Goal: Contribute content: Contribute content

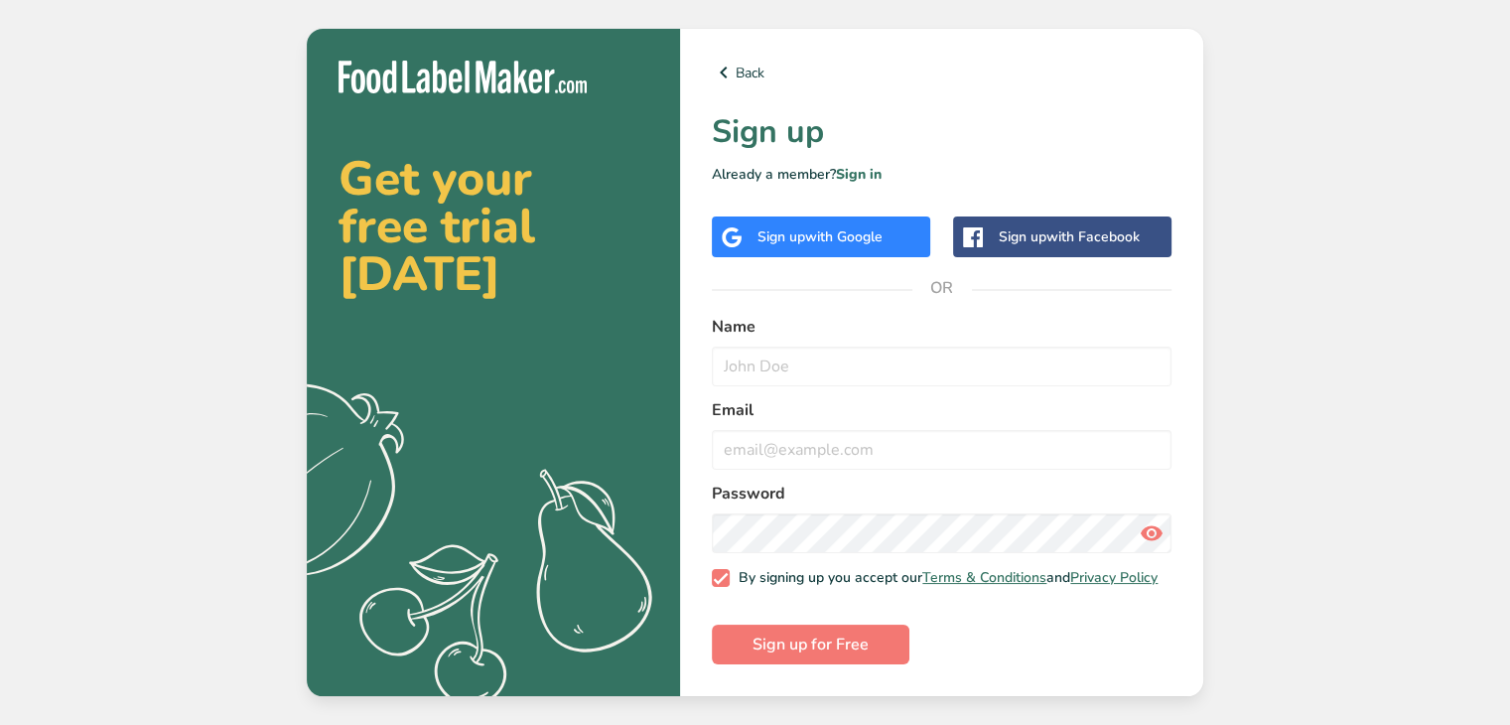
click at [1435, 371] on div "Get your free trial today .a{fill:#f5f3ed;} Back Sign up Already a member? Sign…" at bounding box center [755, 362] width 1510 height 725
click at [745, 62] on link "Back" at bounding box center [942, 73] width 460 height 24
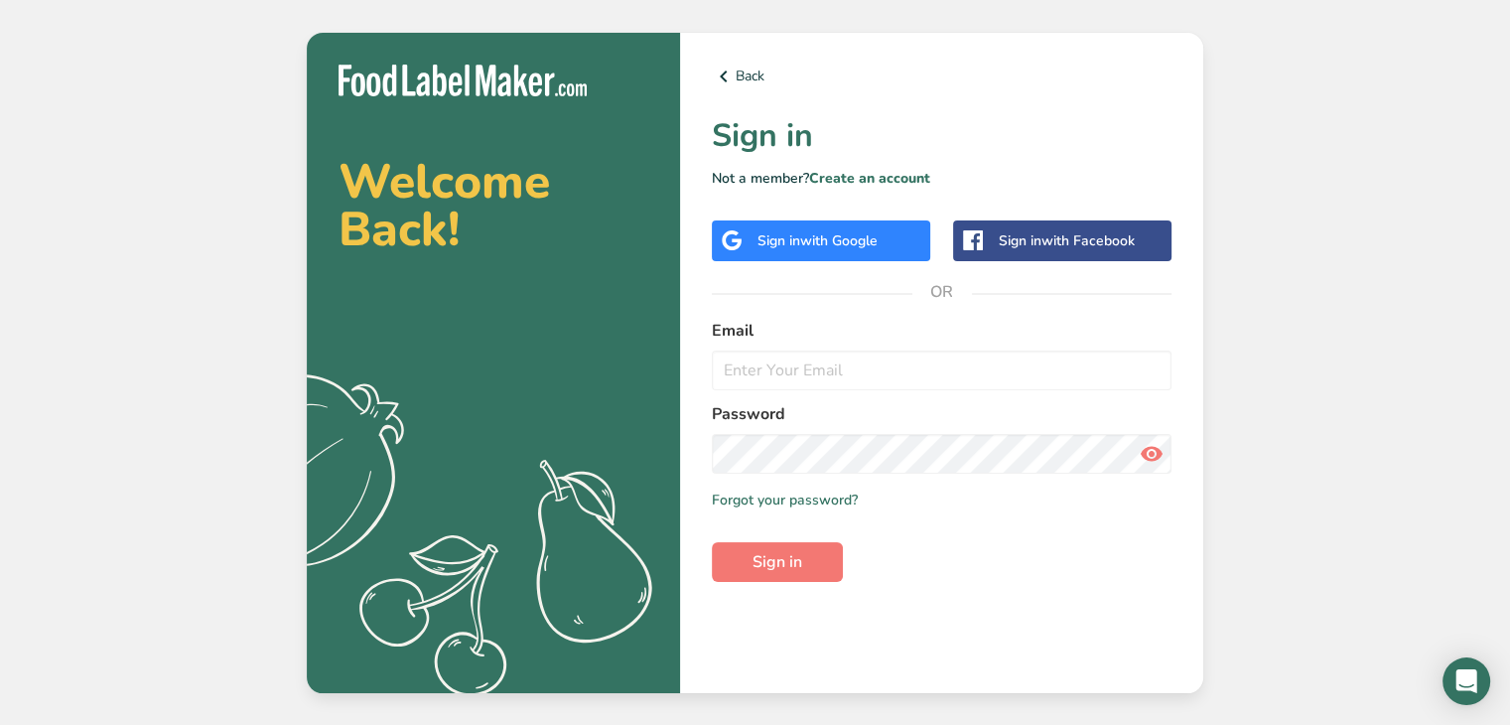
click at [860, 239] on span "with Google" at bounding box center [838, 240] width 77 height 19
click at [842, 233] on span "with Google" at bounding box center [838, 240] width 77 height 19
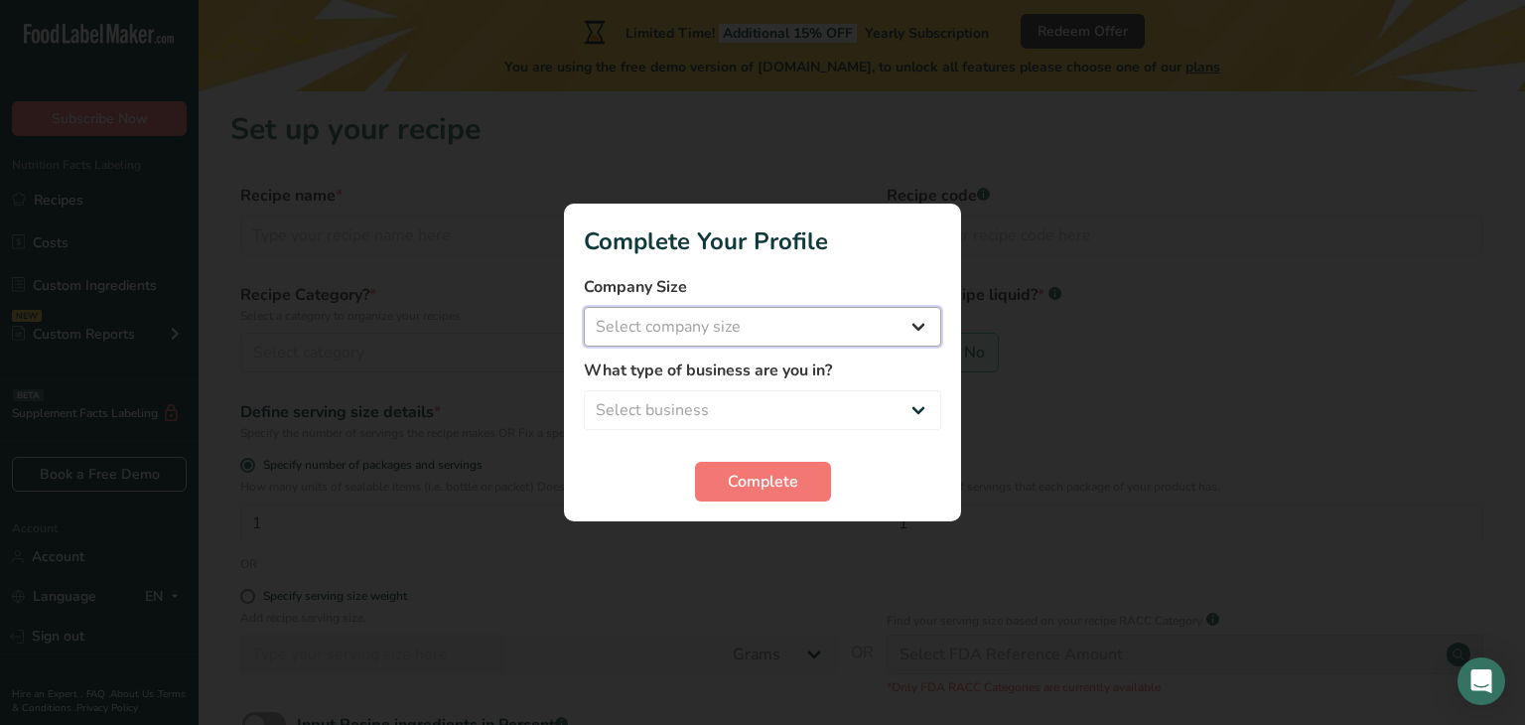
click at [891, 334] on select "Select company size Fewer than 10 Employees 10 to 50 Employees 51 to 500 Employ…" at bounding box center [762, 327] width 357 height 40
click at [862, 257] on h1 "Complete Your Profile" at bounding box center [762, 241] width 357 height 36
click at [1183, 368] on div at bounding box center [762, 362] width 1525 height 725
click at [718, 488] on button "Complete" at bounding box center [763, 482] width 136 height 40
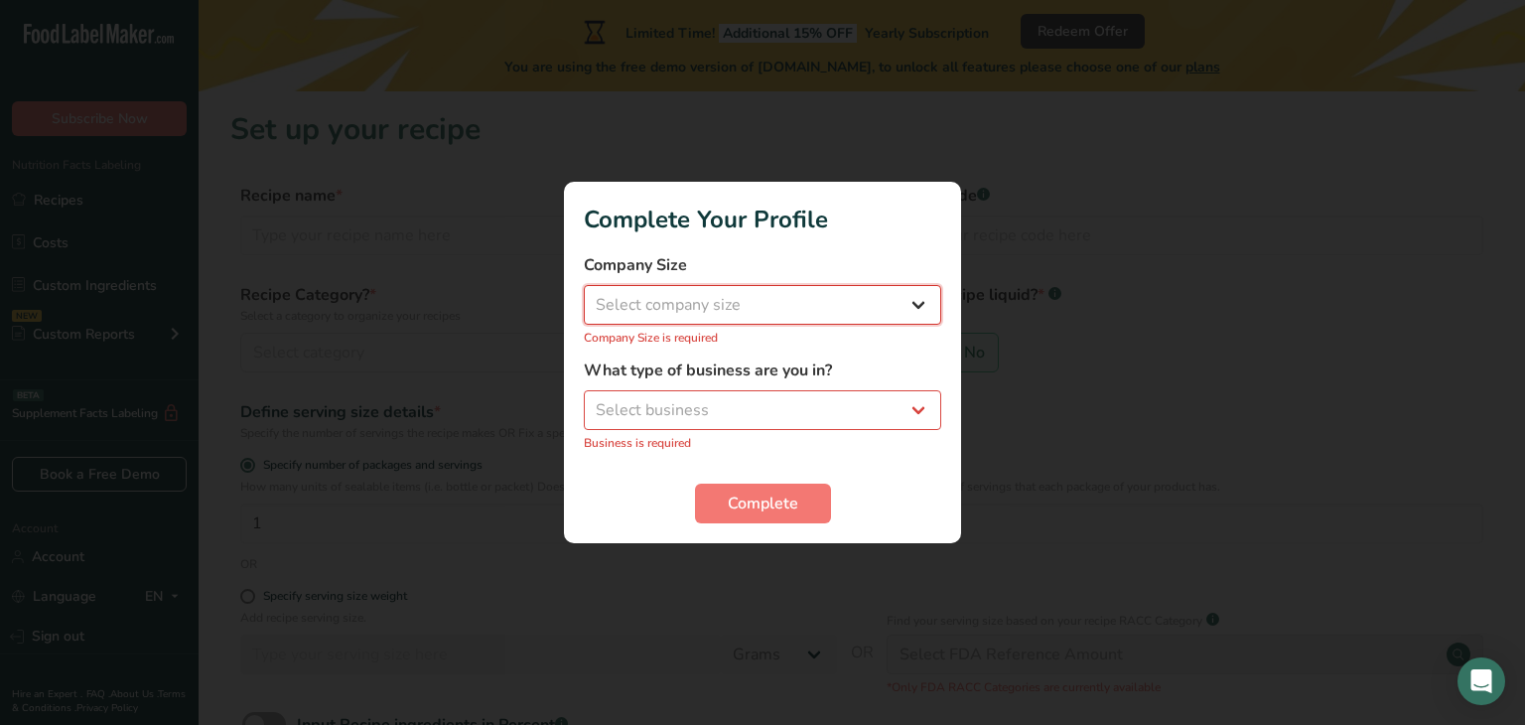
click at [910, 302] on select "Select company size Fewer than 10 Employees 10 to 50 Employees 51 to 500 Employ…" at bounding box center [762, 305] width 357 height 40
select select "1"
click at [584, 295] on select "Select company size Fewer than 10 Employees 10 to 50 Employees 51 to 500 Employ…" at bounding box center [762, 305] width 357 height 40
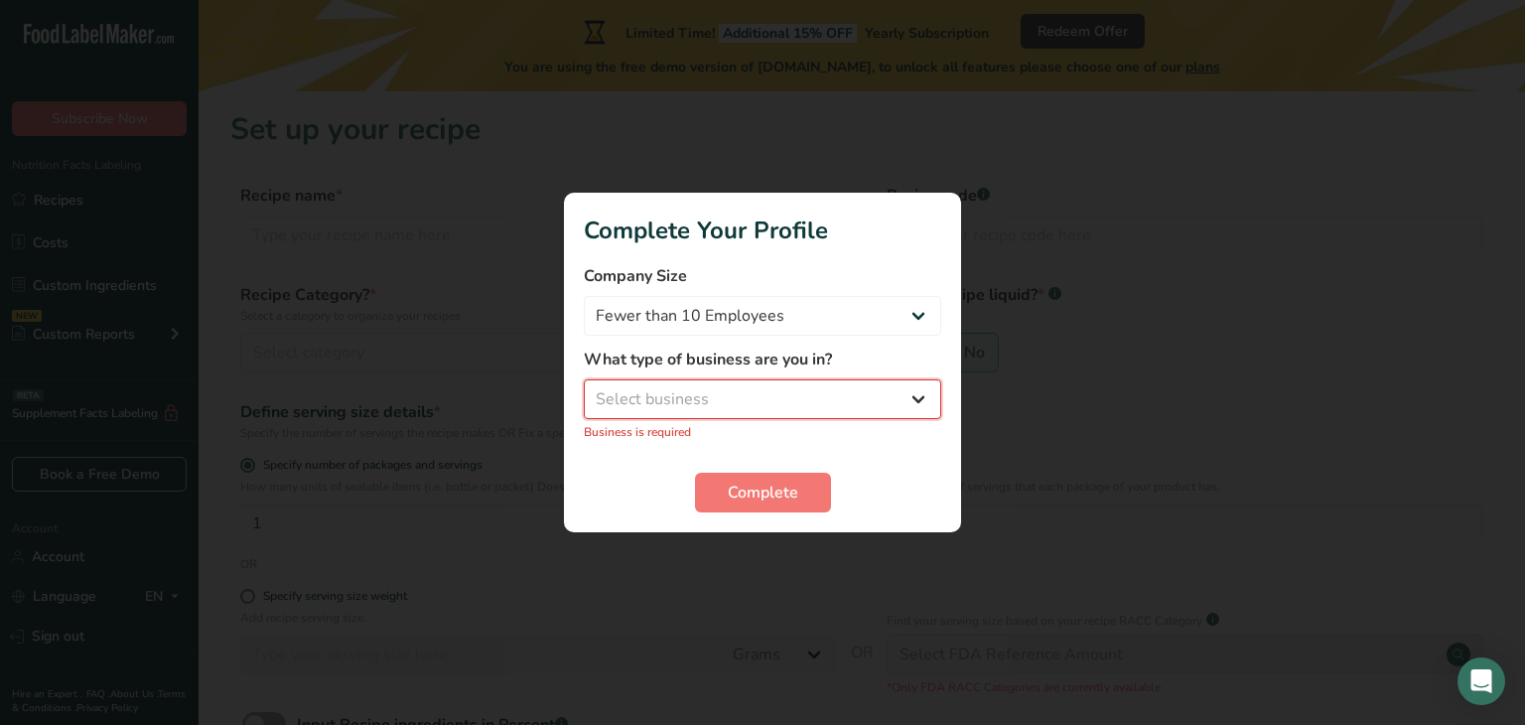
click at [853, 394] on select "Select business Packaged Food Manufacturer Restaurant & Cafe Bakery Meal Plans …" at bounding box center [762, 399] width 357 height 40
select select "8"
click at [584, 389] on select "Select business Packaged Food Manufacturer Restaurant & Cafe Bakery Meal Plans …" at bounding box center [762, 399] width 357 height 40
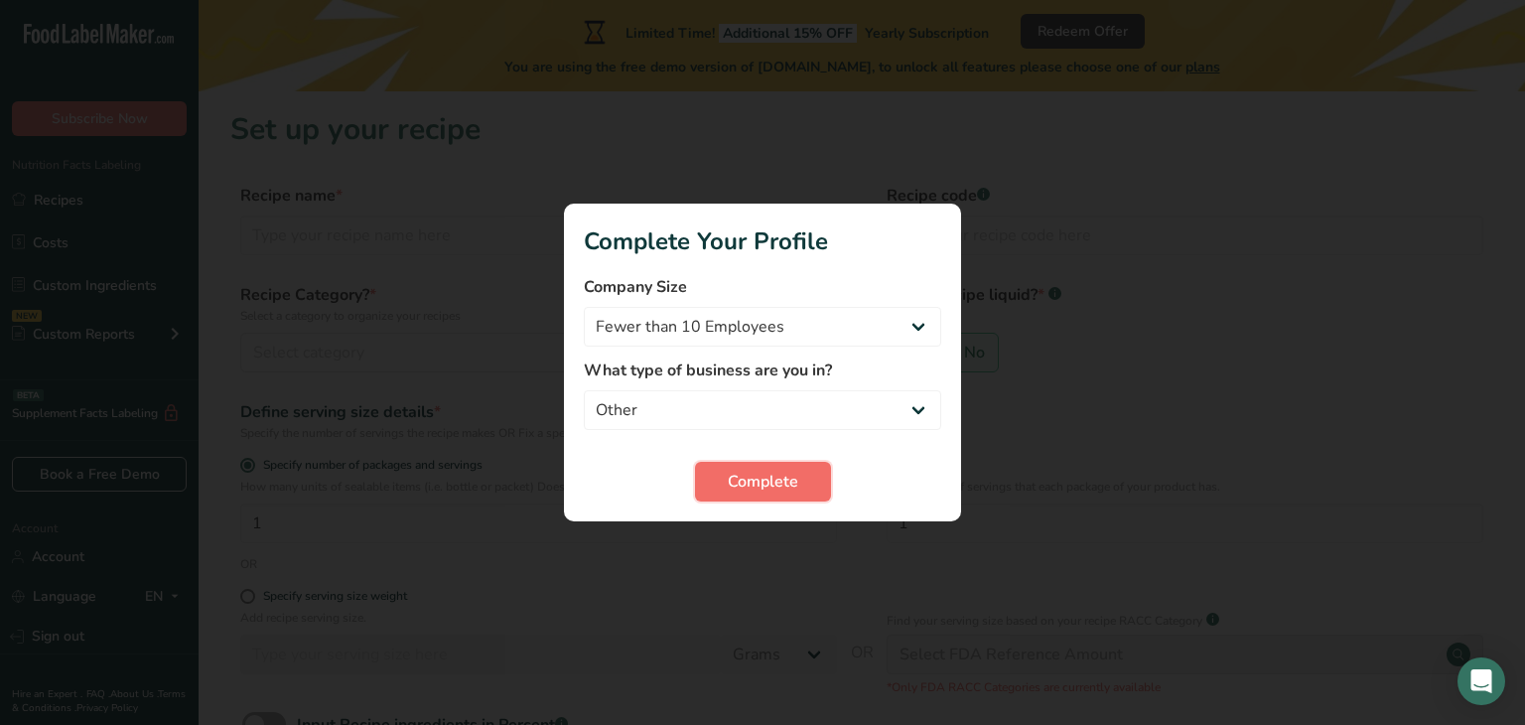
click at [765, 476] on span "Complete" at bounding box center [763, 482] width 70 height 24
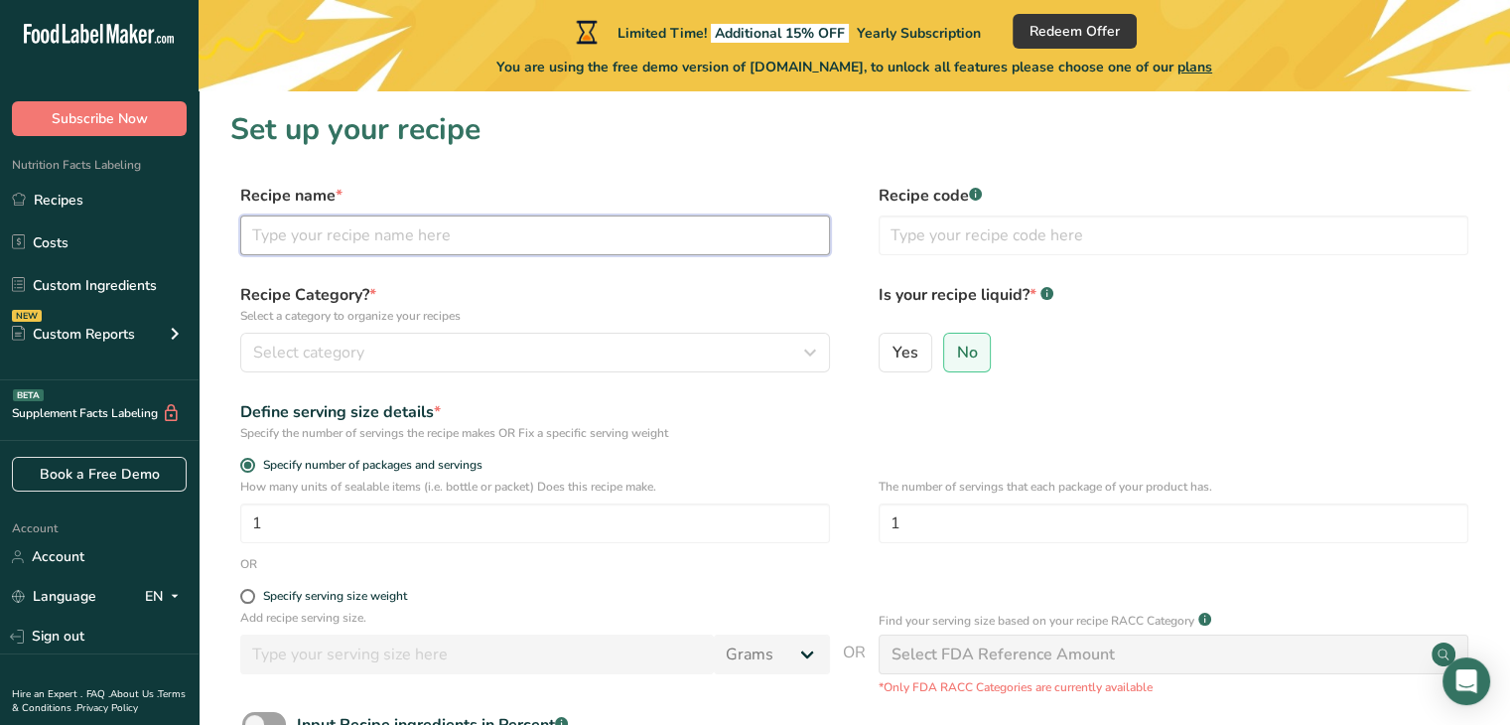
click at [347, 237] on input "text" at bounding box center [535, 235] width 590 height 40
type input "C"
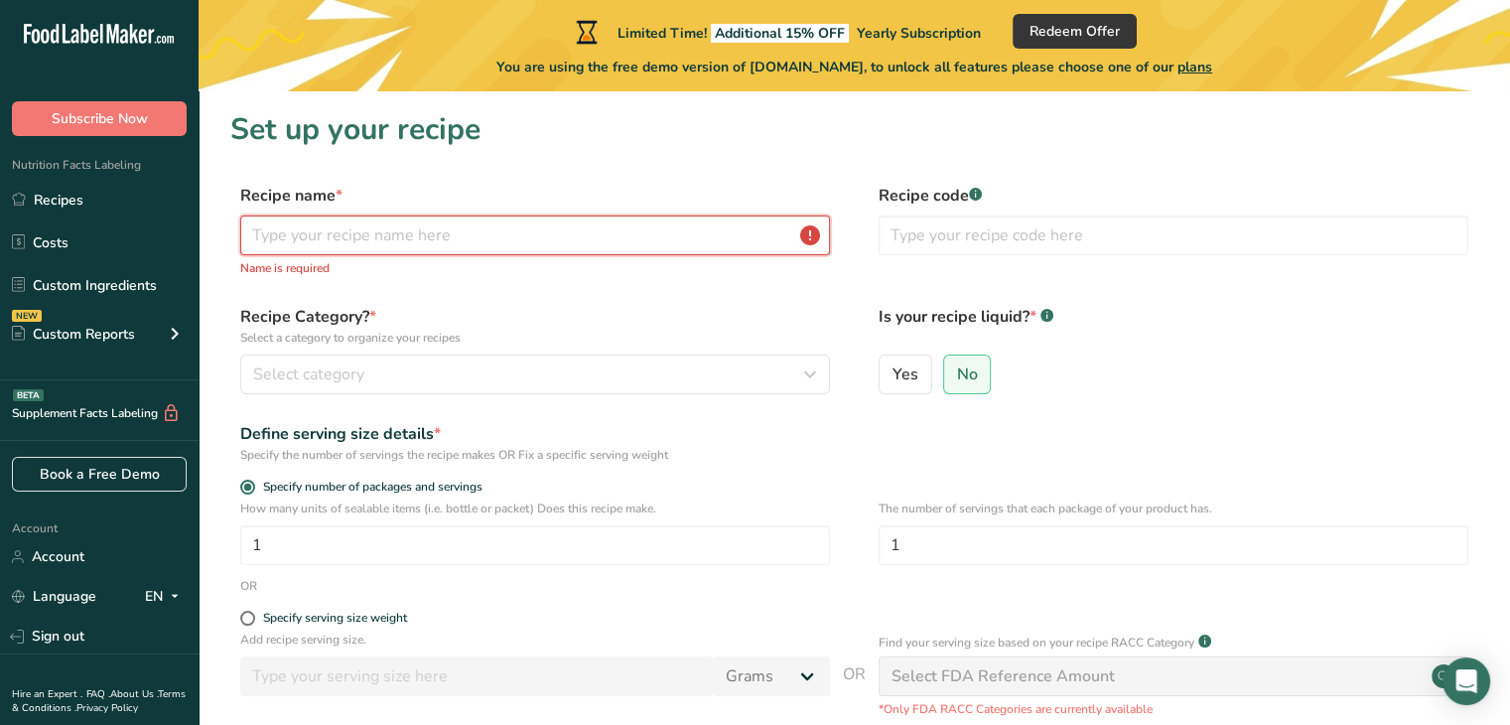
type input "M"
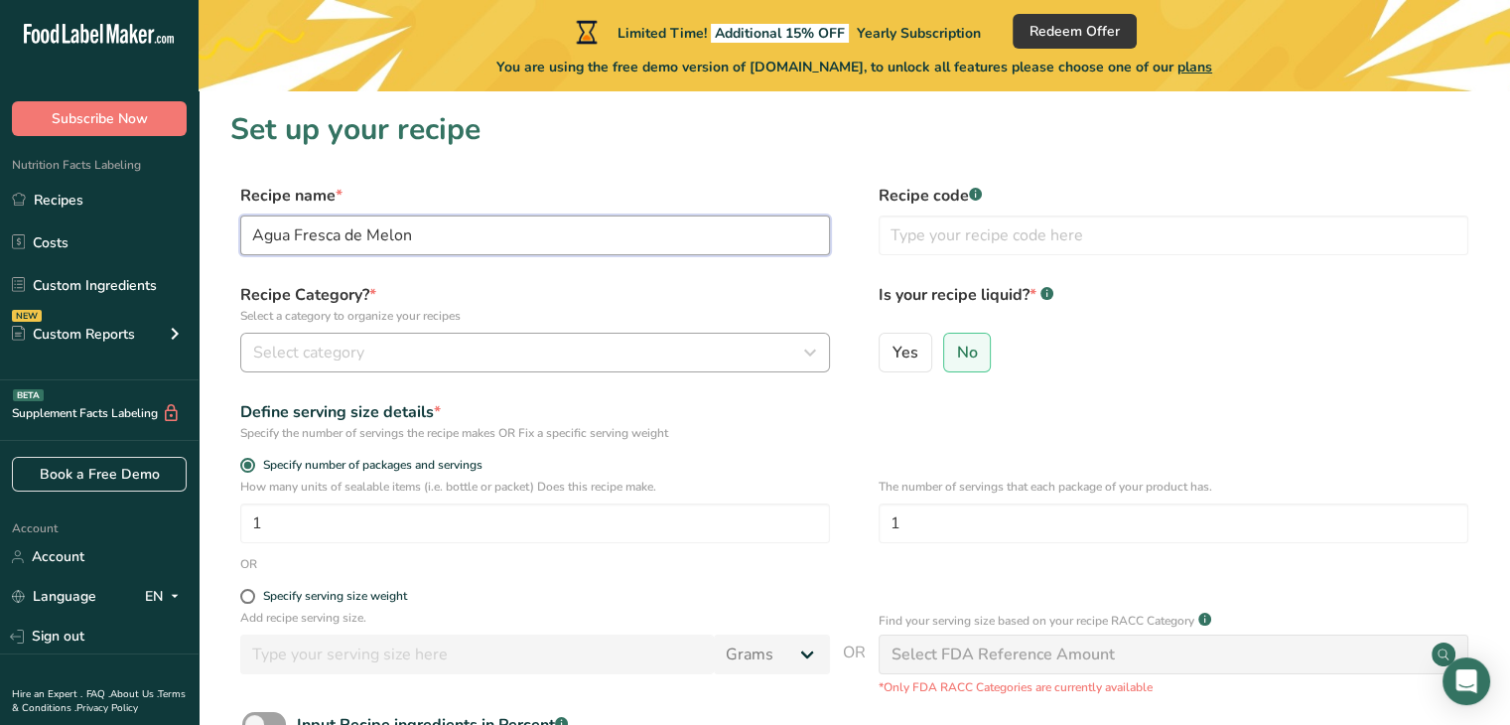
type input "Agua Fresca de Melon"
click at [349, 354] on span "Select category" at bounding box center [308, 352] width 111 height 24
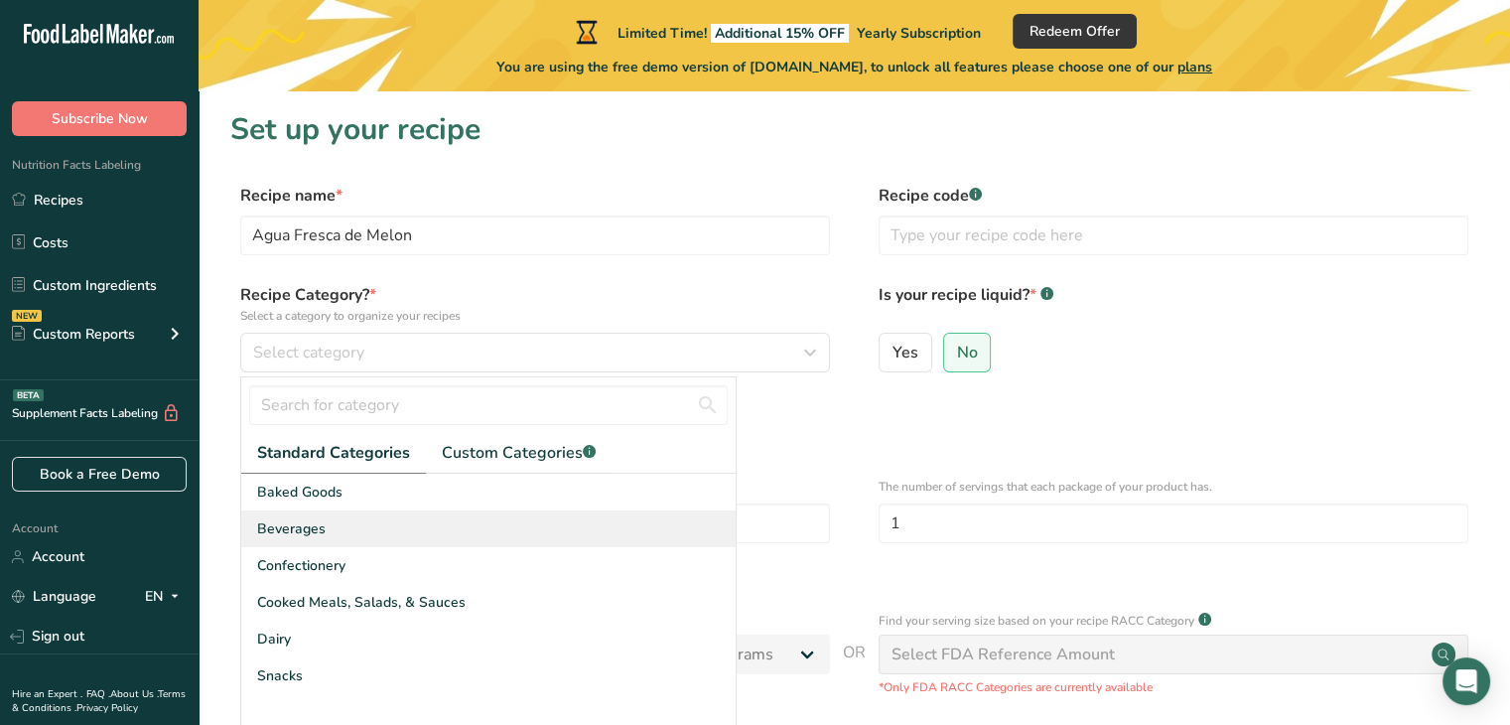
click at [391, 535] on div "Beverages" at bounding box center [488, 528] width 494 height 37
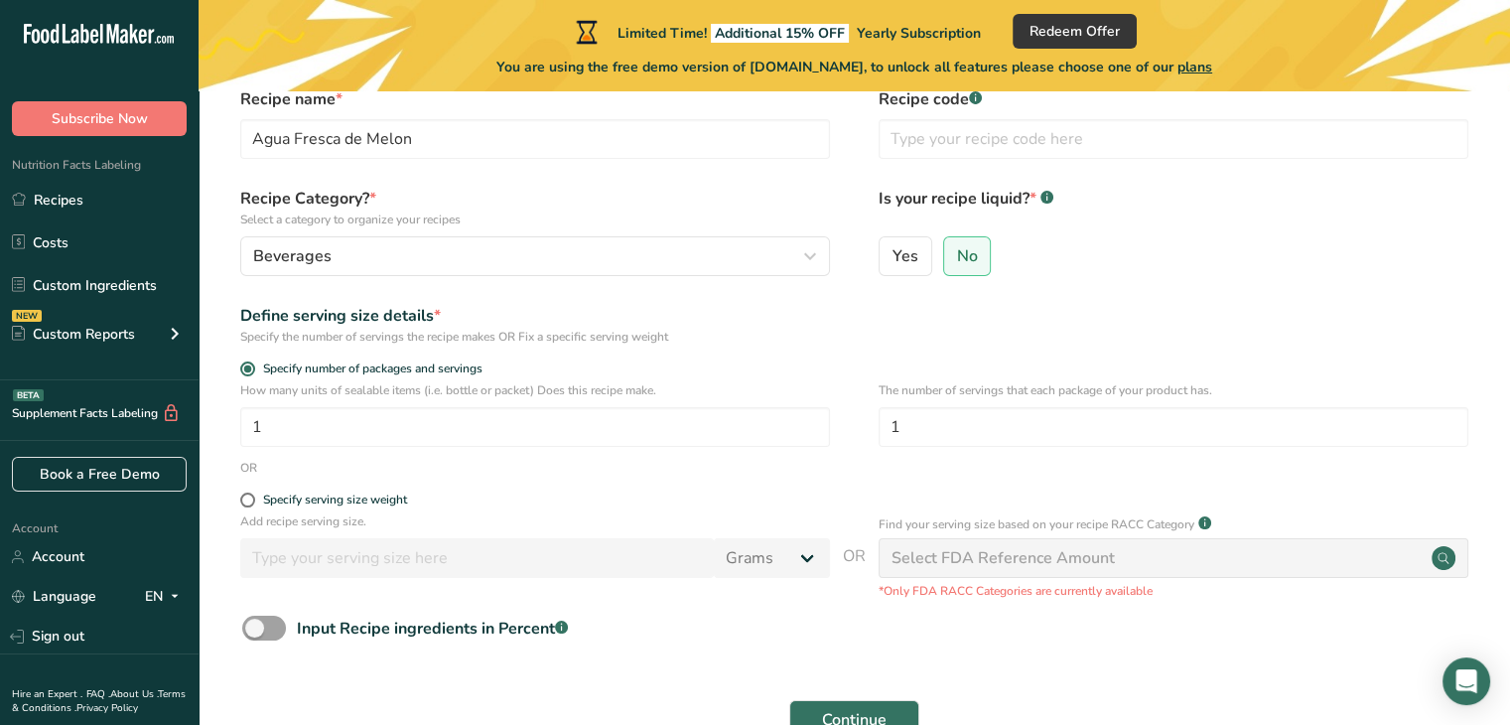
scroll to position [99, 0]
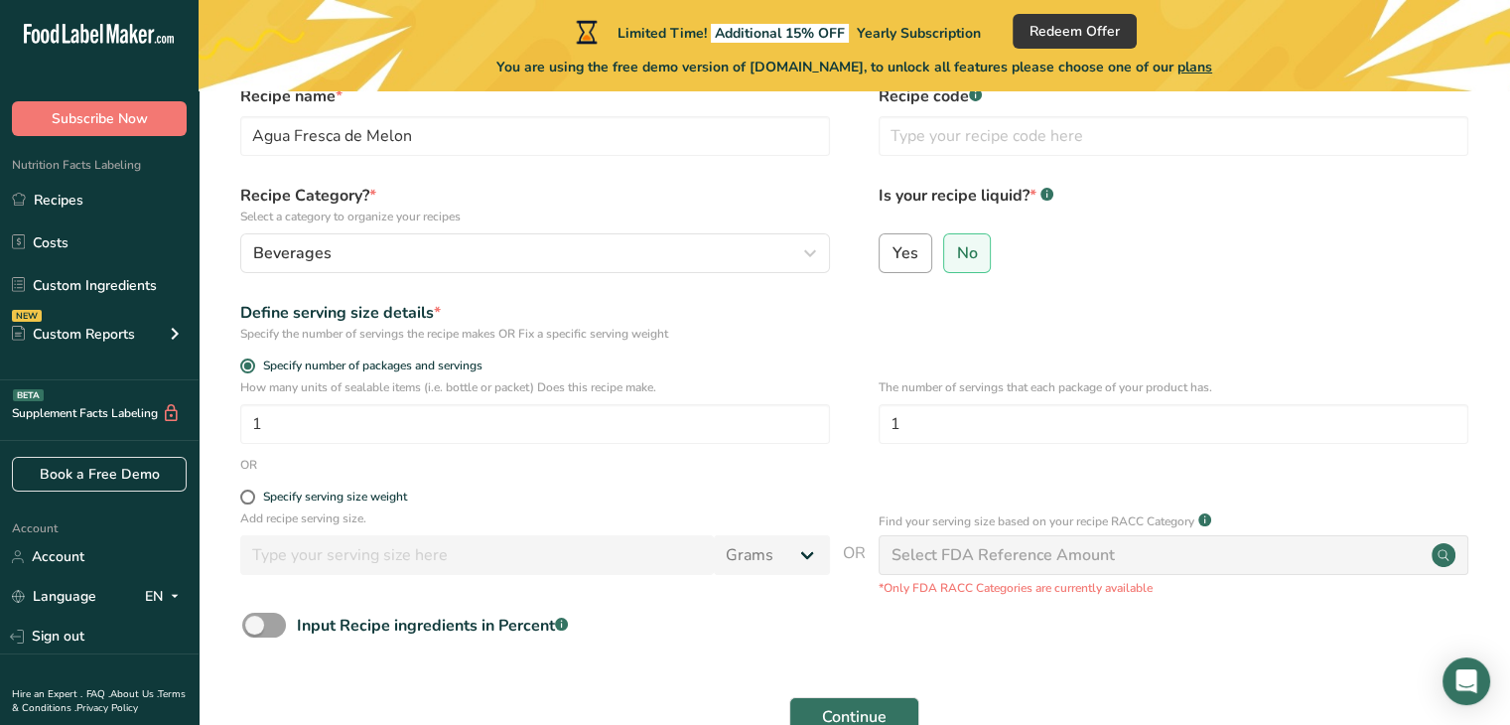
click at [913, 251] on span "Yes" at bounding box center [905, 253] width 26 height 20
click at [892, 251] on input "Yes" at bounding box center [886, 252] width 13 height 13
radio input "true"
radio input "false"
select select "22"
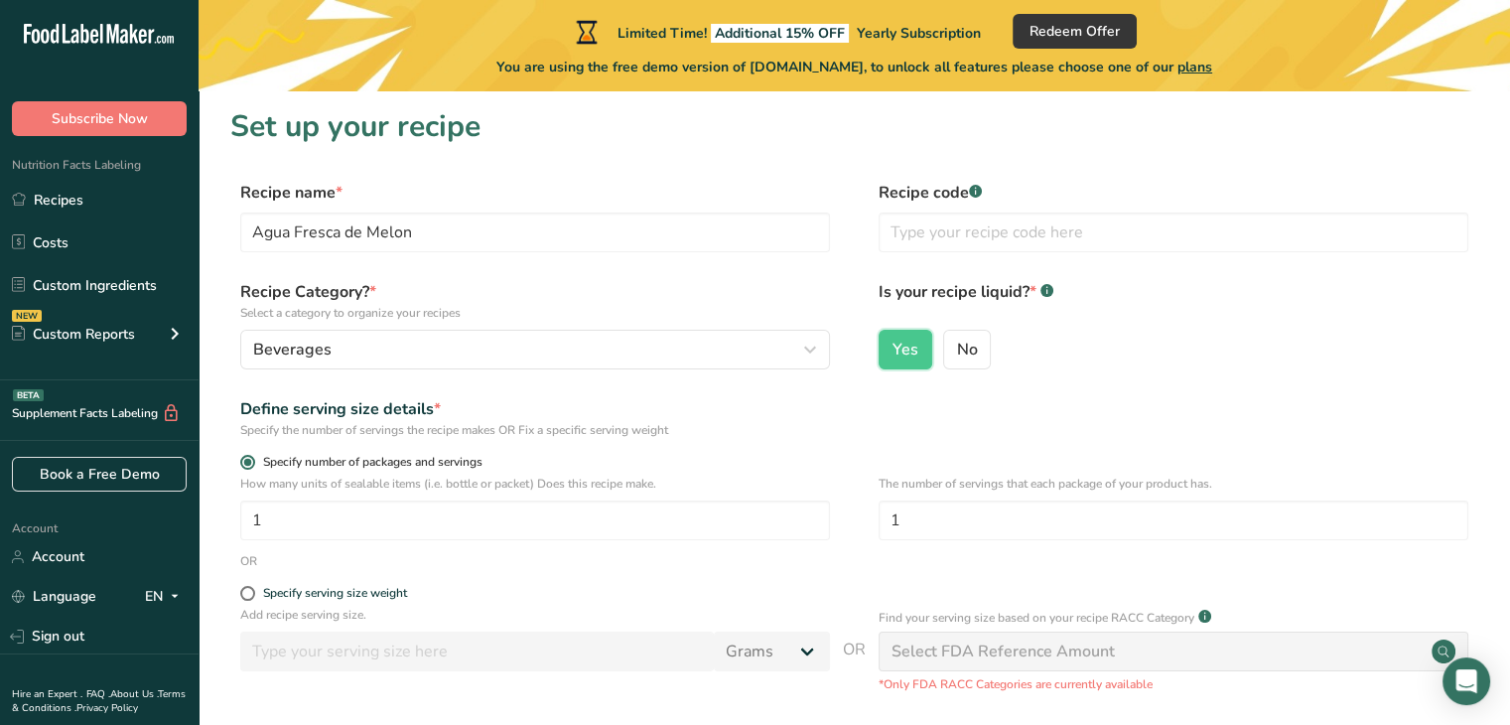
scroll to position [0, 0]
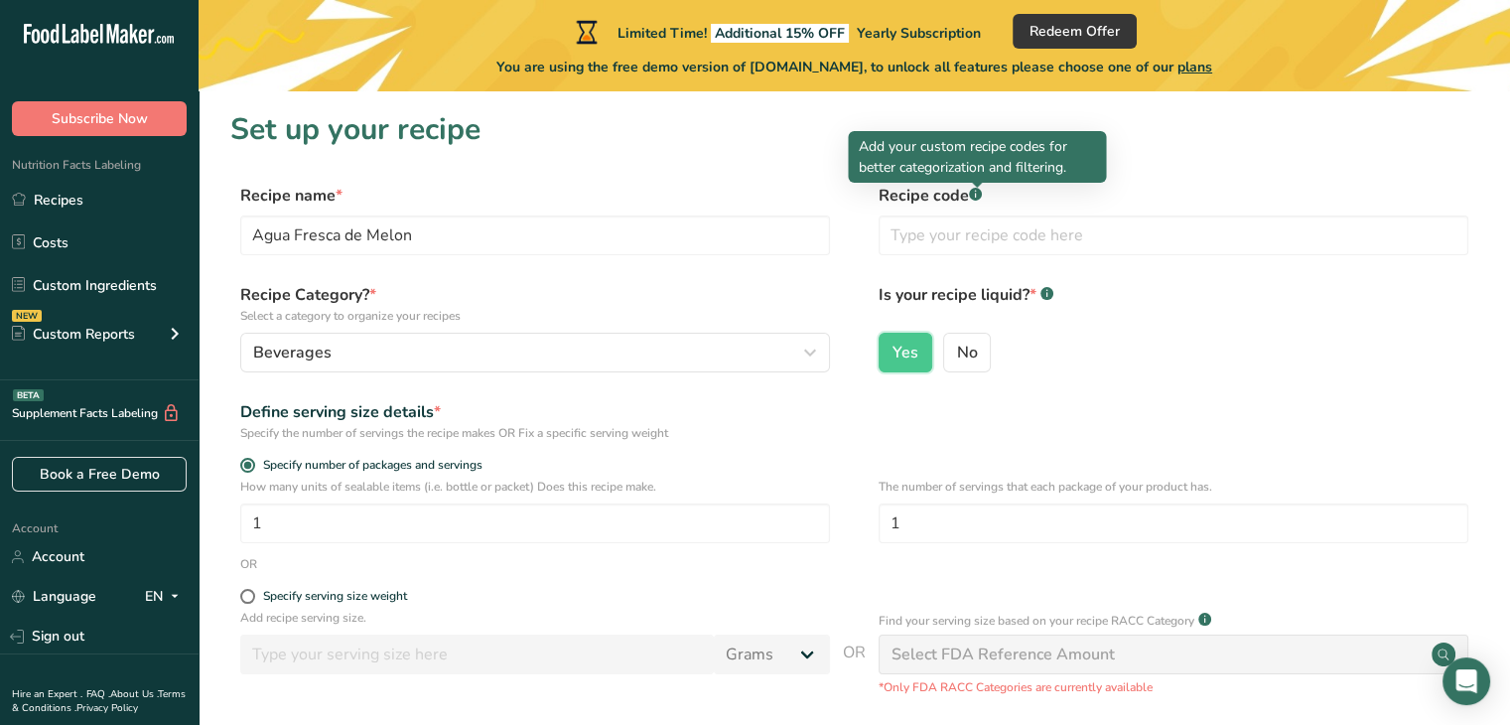
click at [981, 195] on rect at bounding box center [975, 194] width 13 height 13
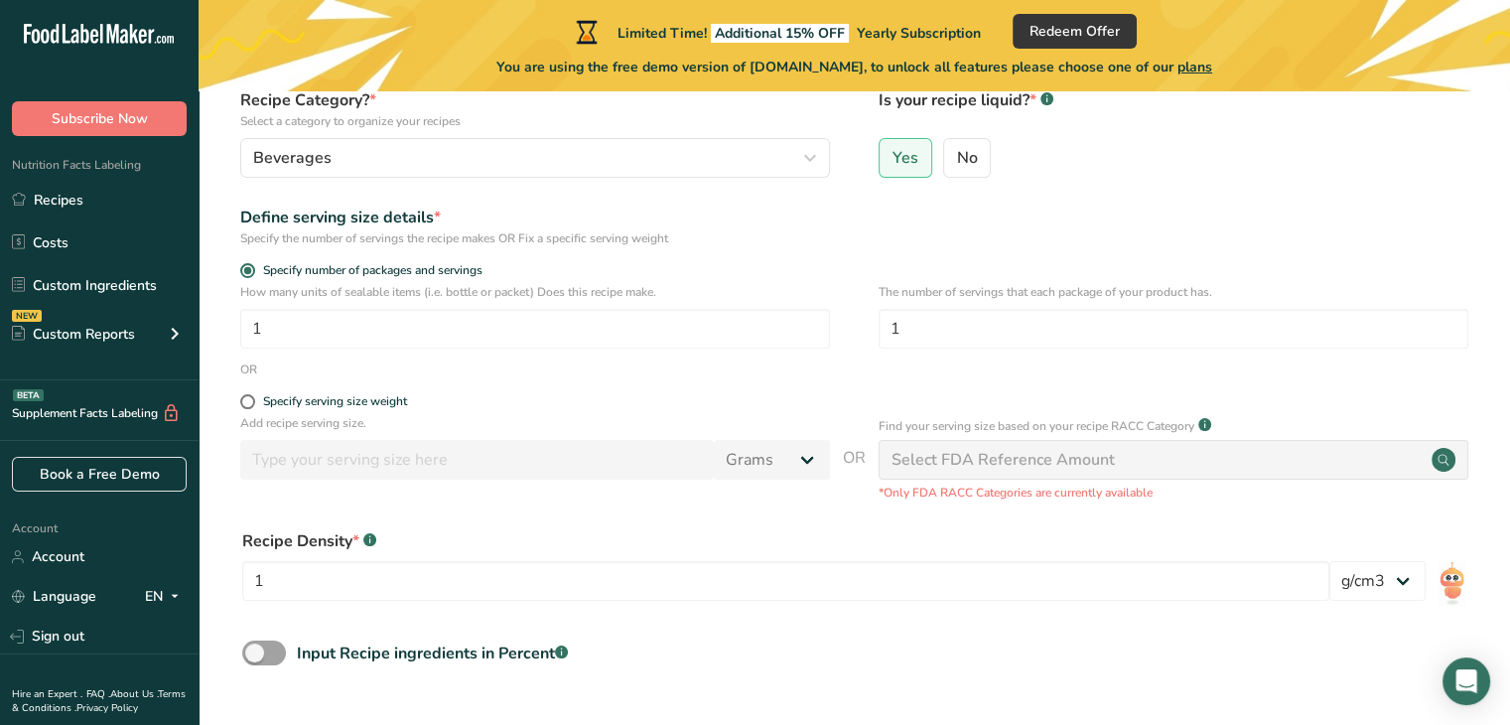
scroll to position [199, 0]
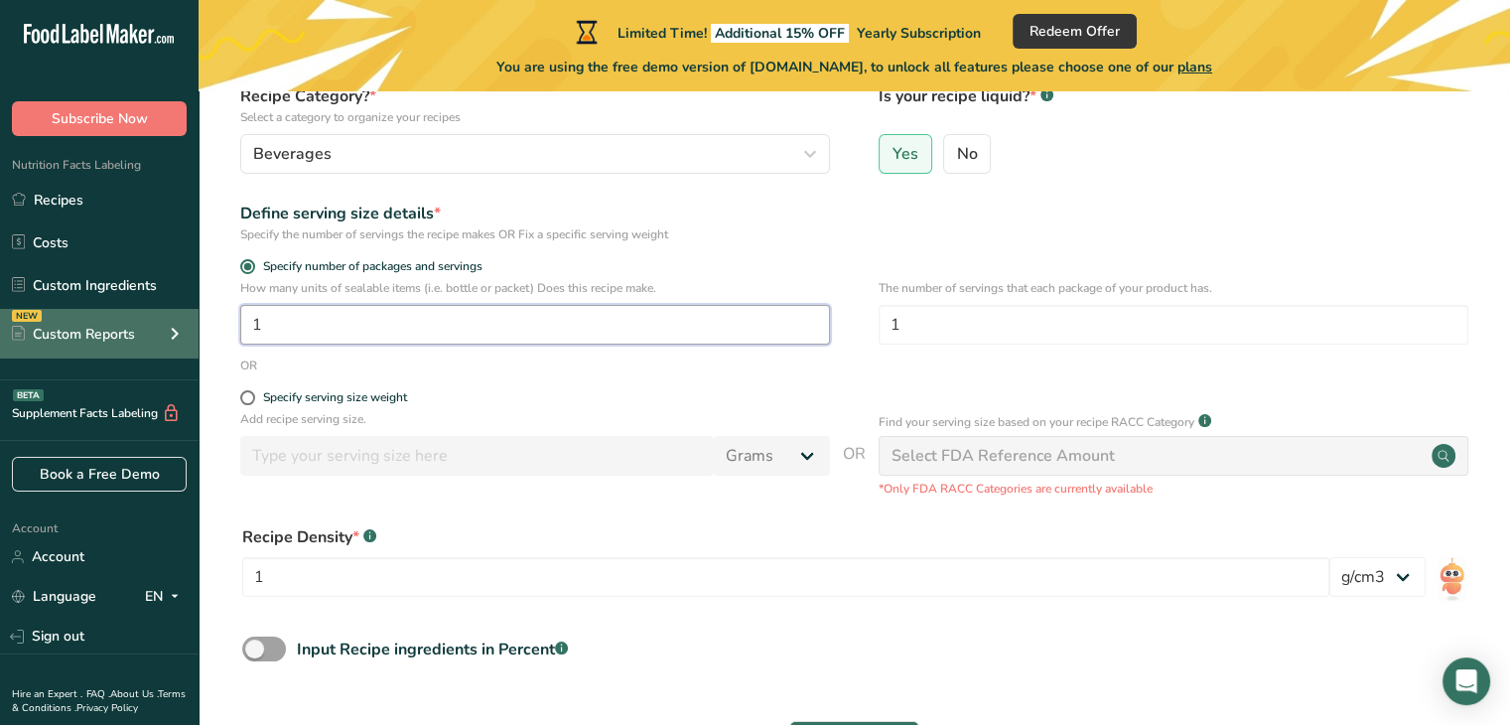
drag, startPoint x: 361, startPoint y: 313, endPoint x: 178, endPoint y: 310, distance: 183.7
click at [178, 310] on div ".a-20{fill:#fff;} Subscribe Now Nutrition Facts Labeling Recipes Costs Custom I…" at bounding box center [755, 334] width 1510 height 1066
type input "24"
click at [755, 527] on div "Recipe Density * .a-a{fill:#347362;}.b-a{fill:#fff;}" at bounding box center [785, 537] width 1087 height 24
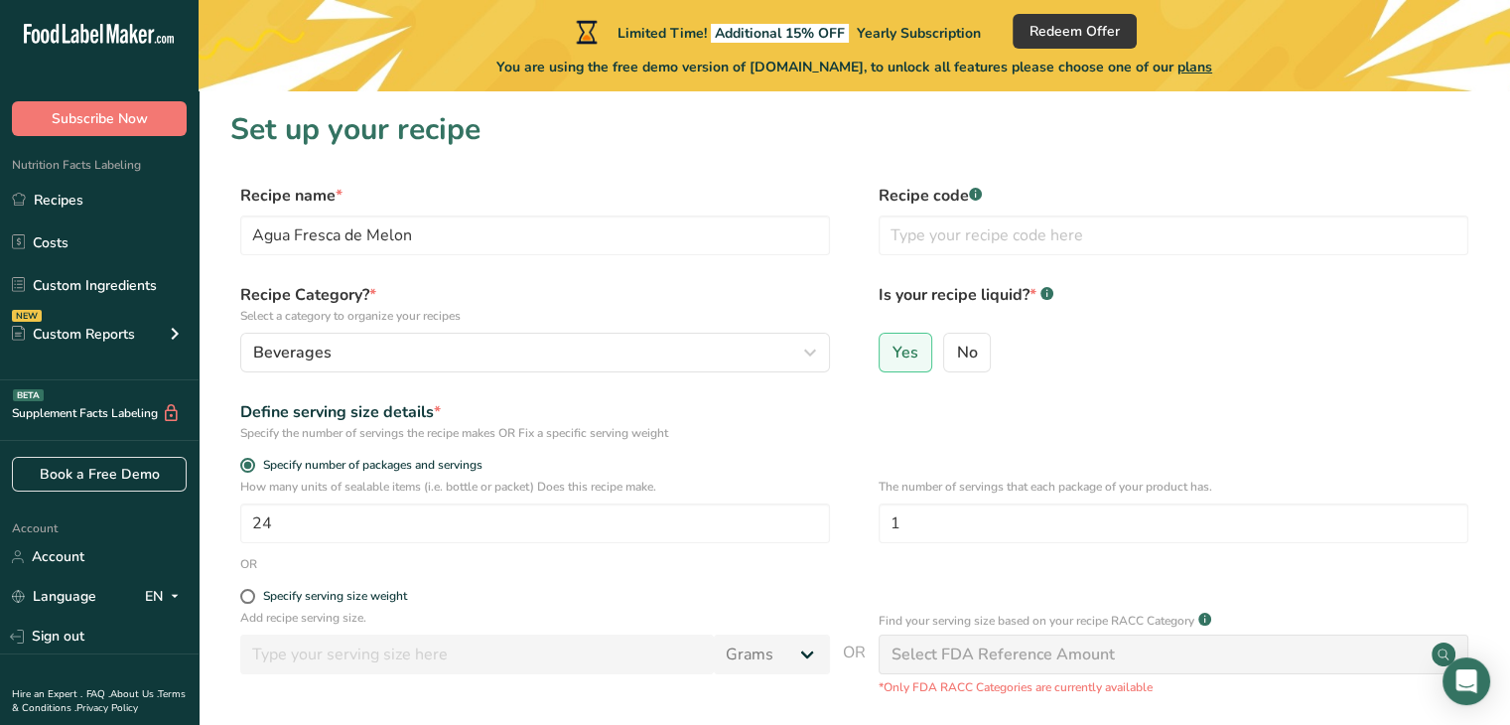
scroll to position [342, 0]
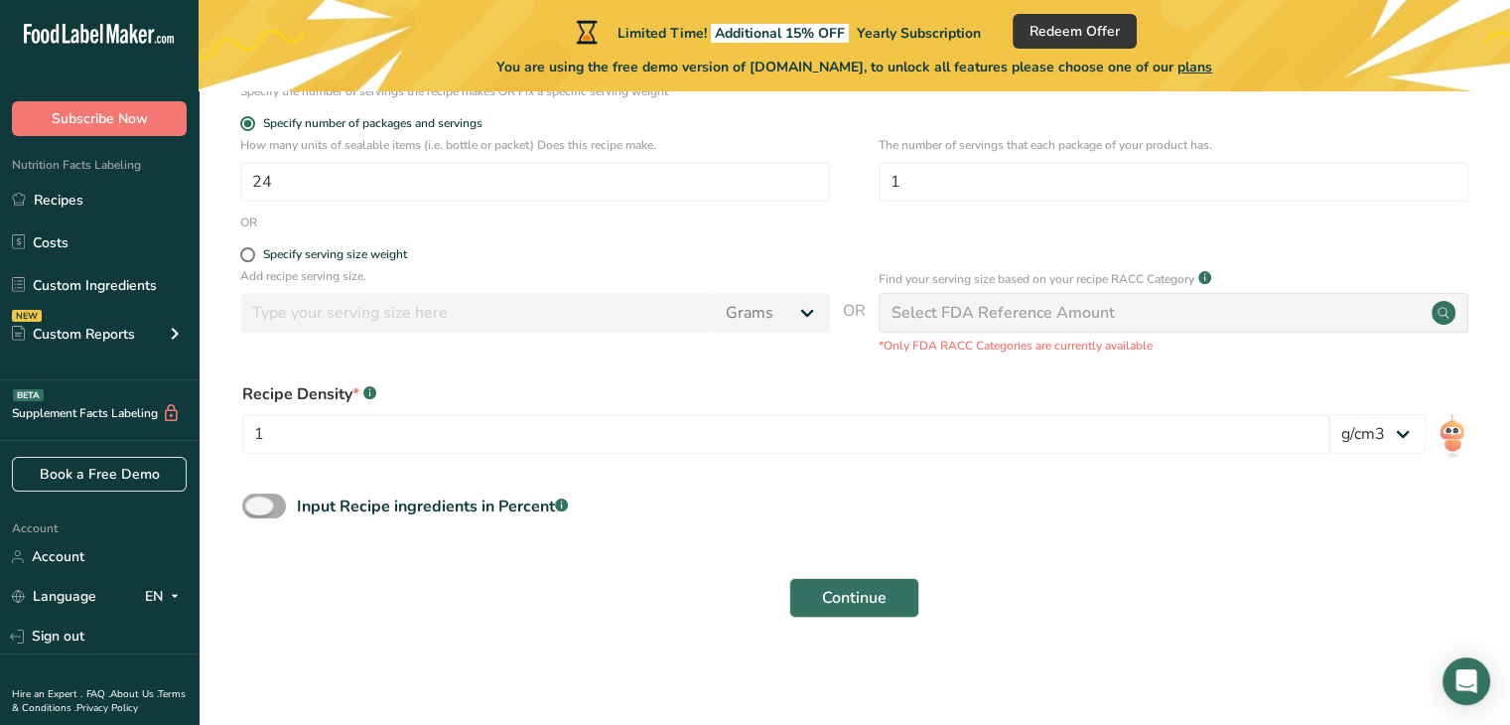
click at [256, 501] on span at bounding box center [264, 505] width 44 height 25
click at [255, 501] on input "Input Recipe ingredients in Percent .a-a{fill:#347362;}.b-a{fill:#fff;}" at bounding box center [248, 505] width 13 height 13
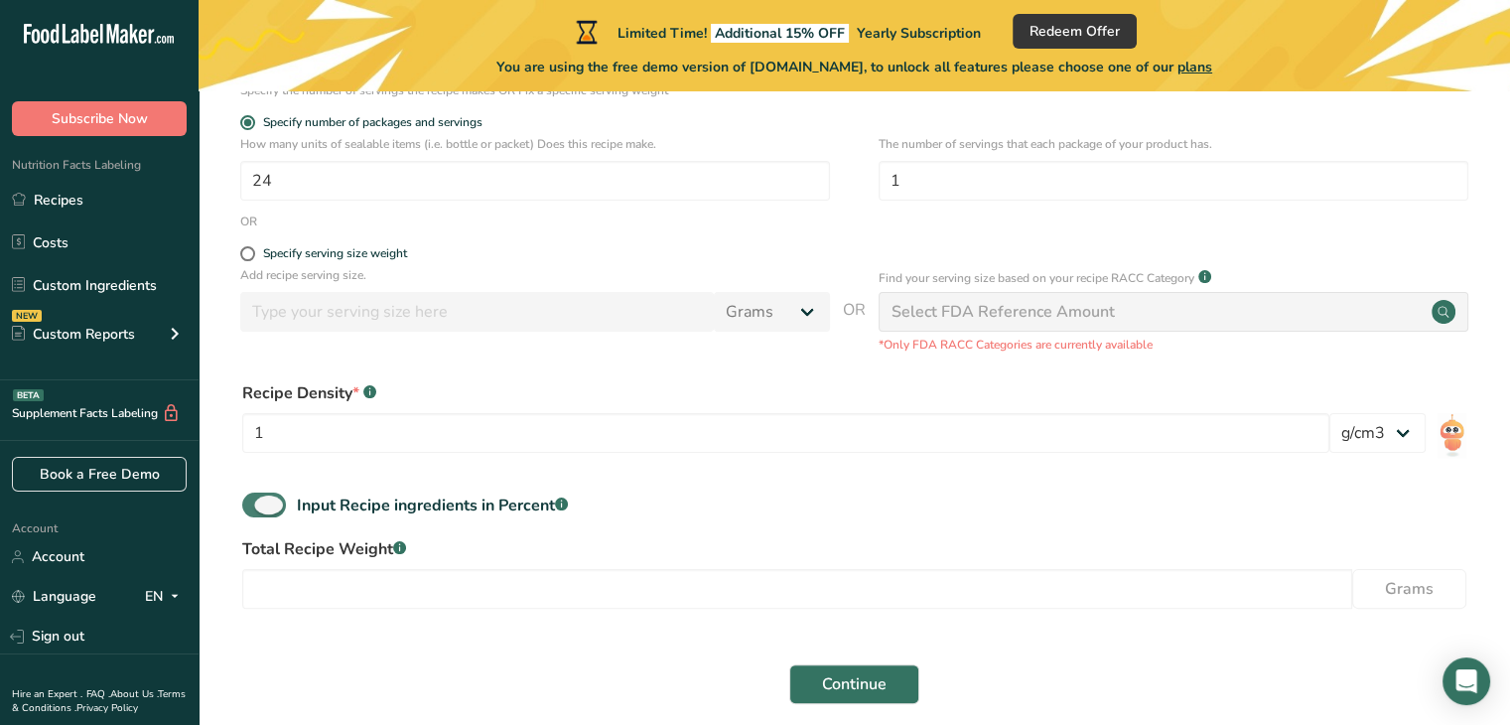
click at [268, 501] on span at bounding box center [264, 504] width 44 height 25
click at [255, 501] on input "Input Recipe ingredients in Percent .a-a{fill:#347362;}.b-a{fill:#fff;}" at bounding box center [248, 504] width 13 height 13
checkbox input "false"
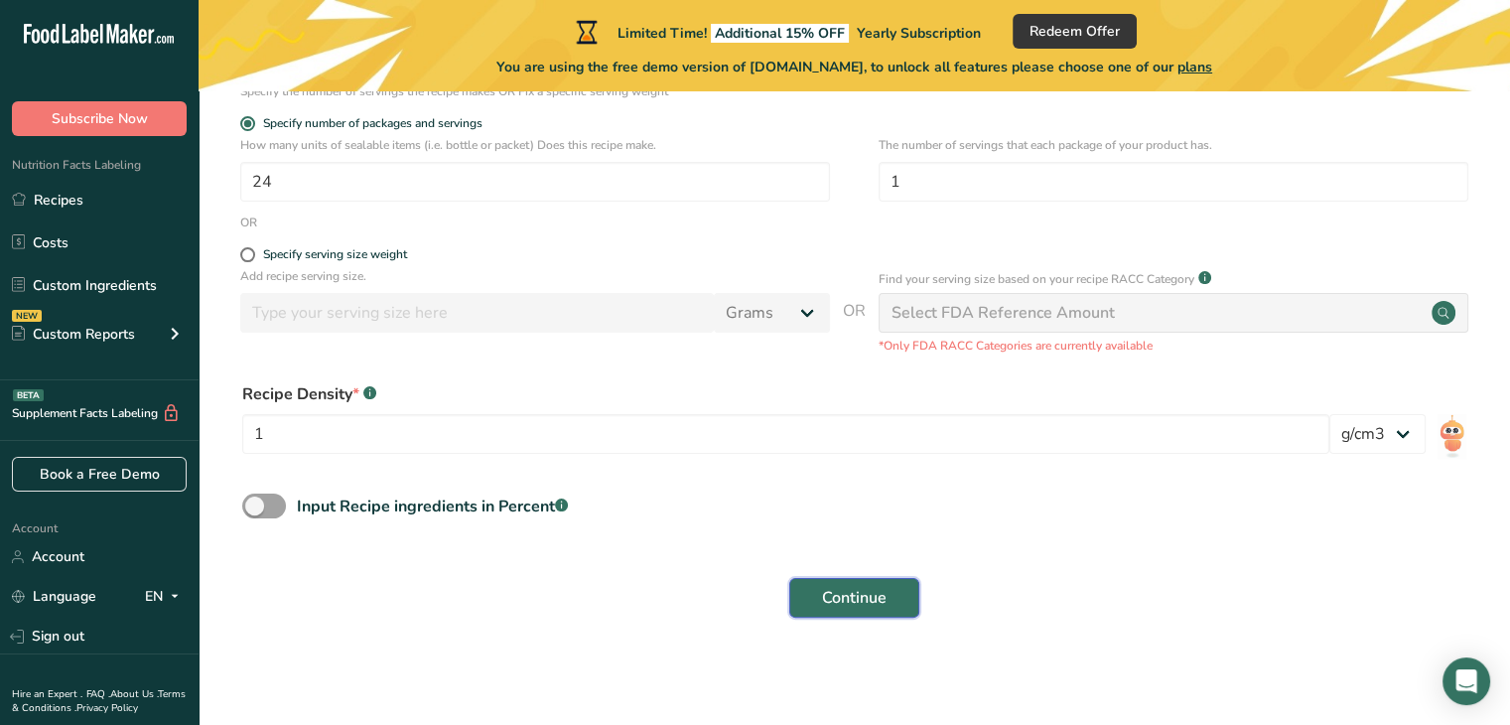
click at [841, 600] on span "Continue" at bounding box center [854, 598] width 65 height 24
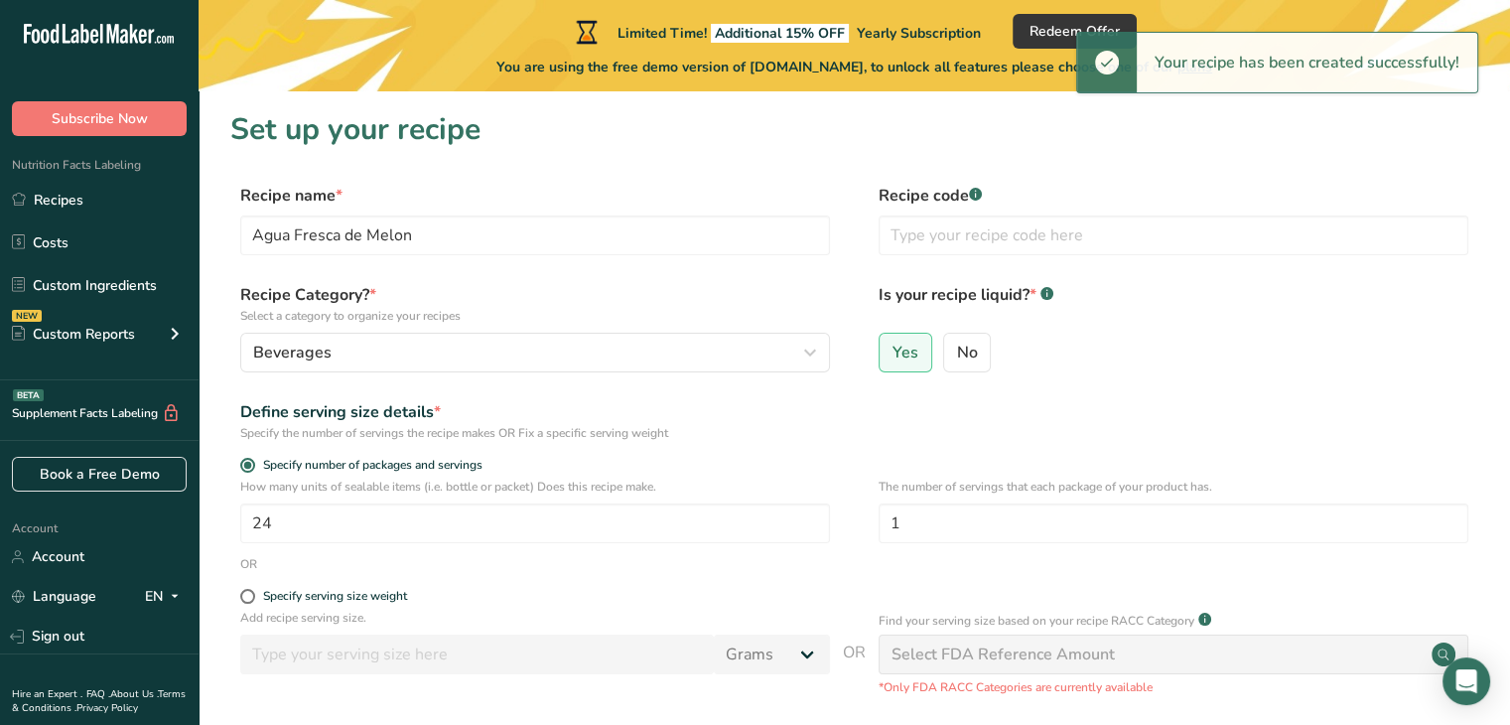
scroll to position [0, 0]
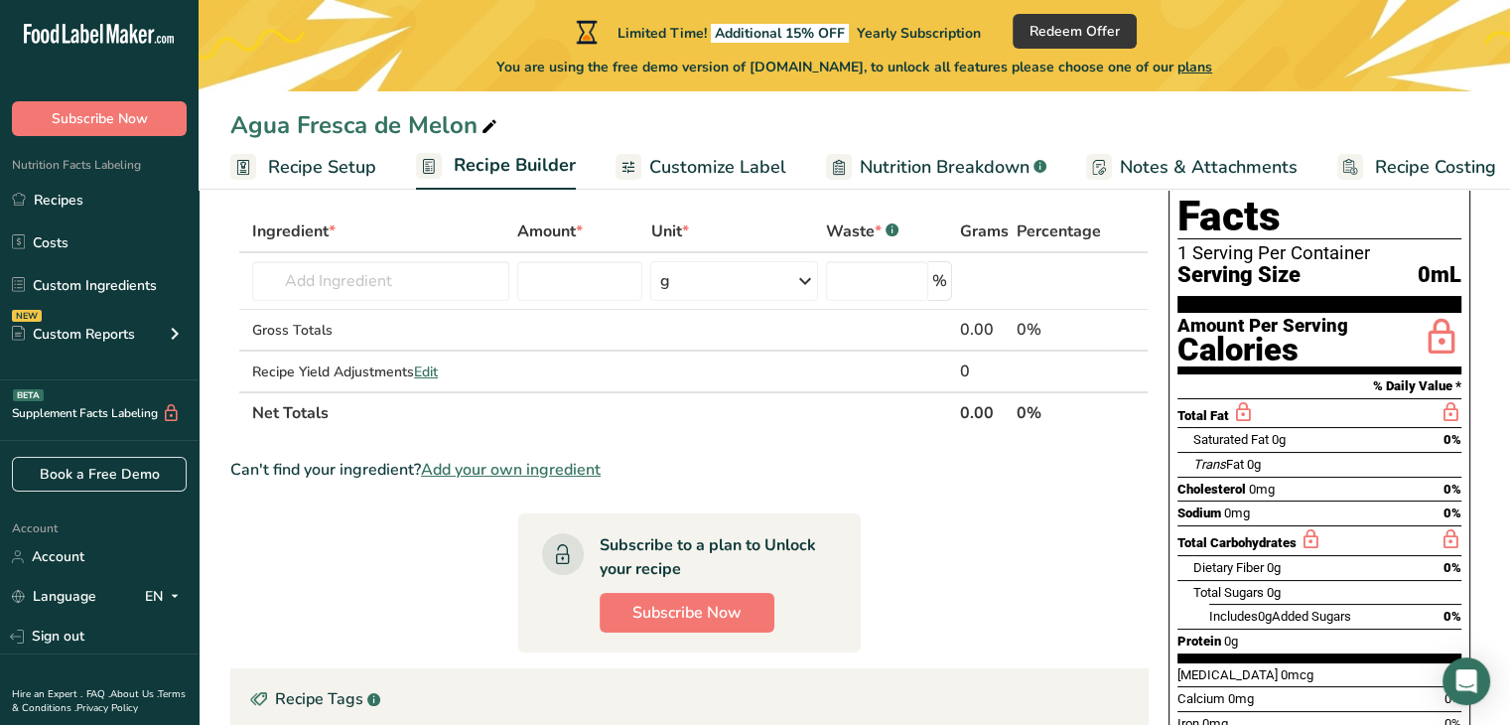
scroll to position [99, 0]
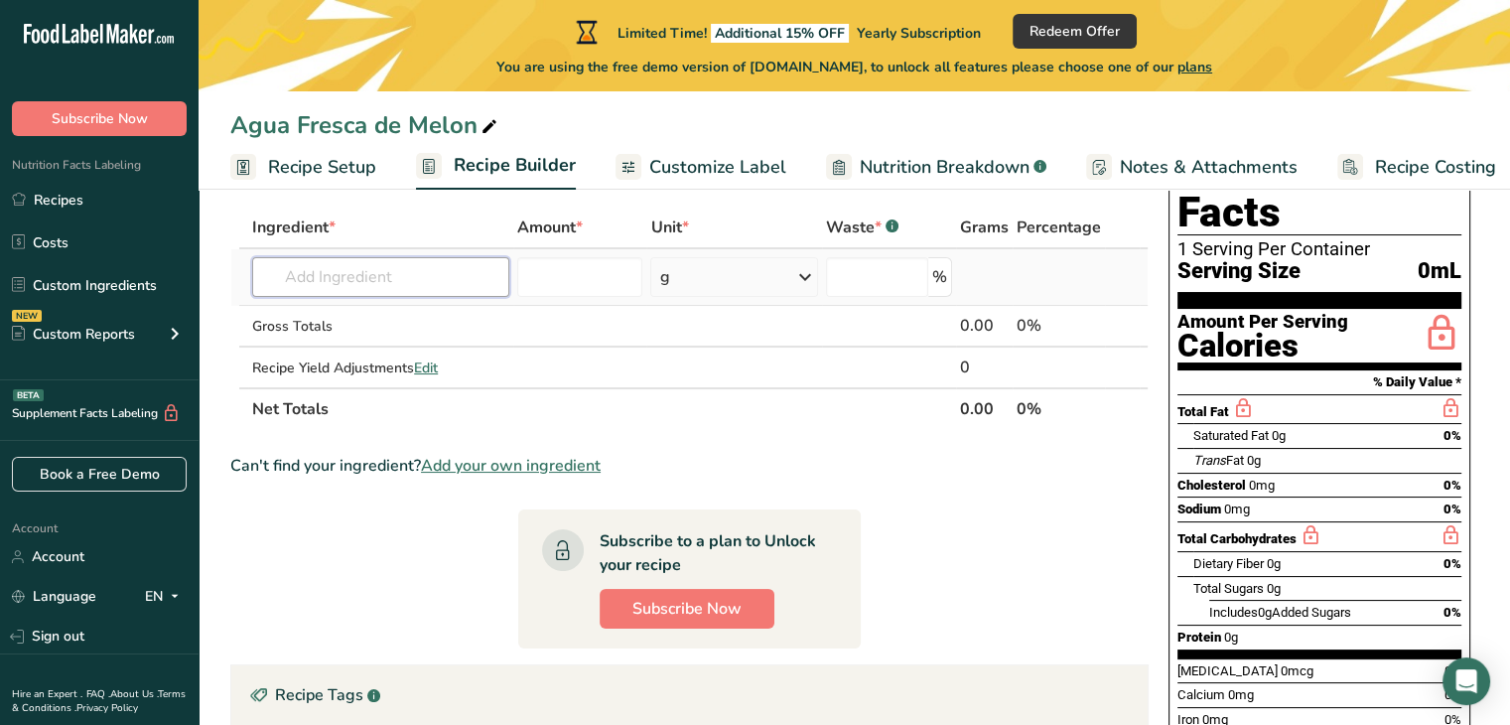
click at [472, 286] on input "text" at bounding box center [380, 277] width 257 height 40
type input "Cantalo"
click at [441, 307] on p "9181 Melons, cantaloupe, raw" at bounding box center [372, 317] width 208 height 21
type input "Melons, cantaloupe, raw"
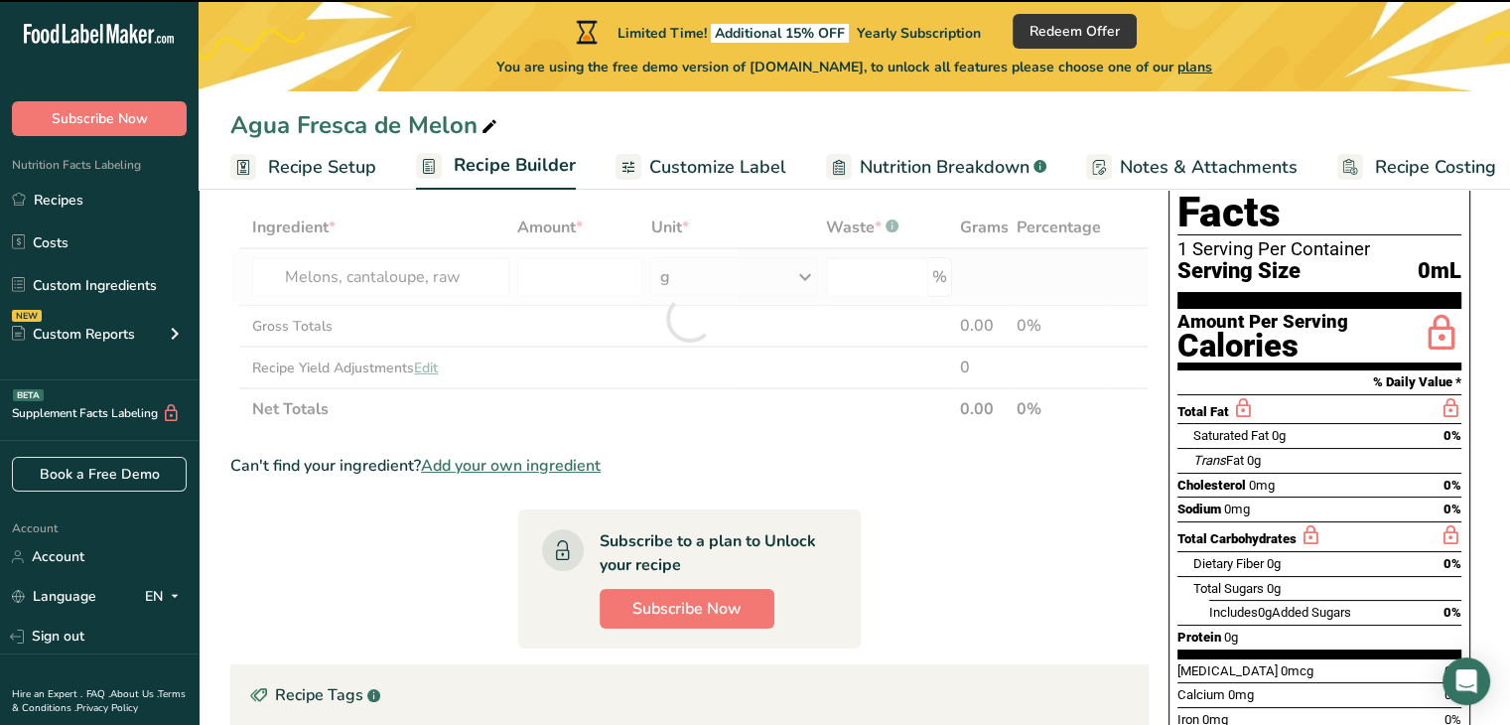
type input "0"
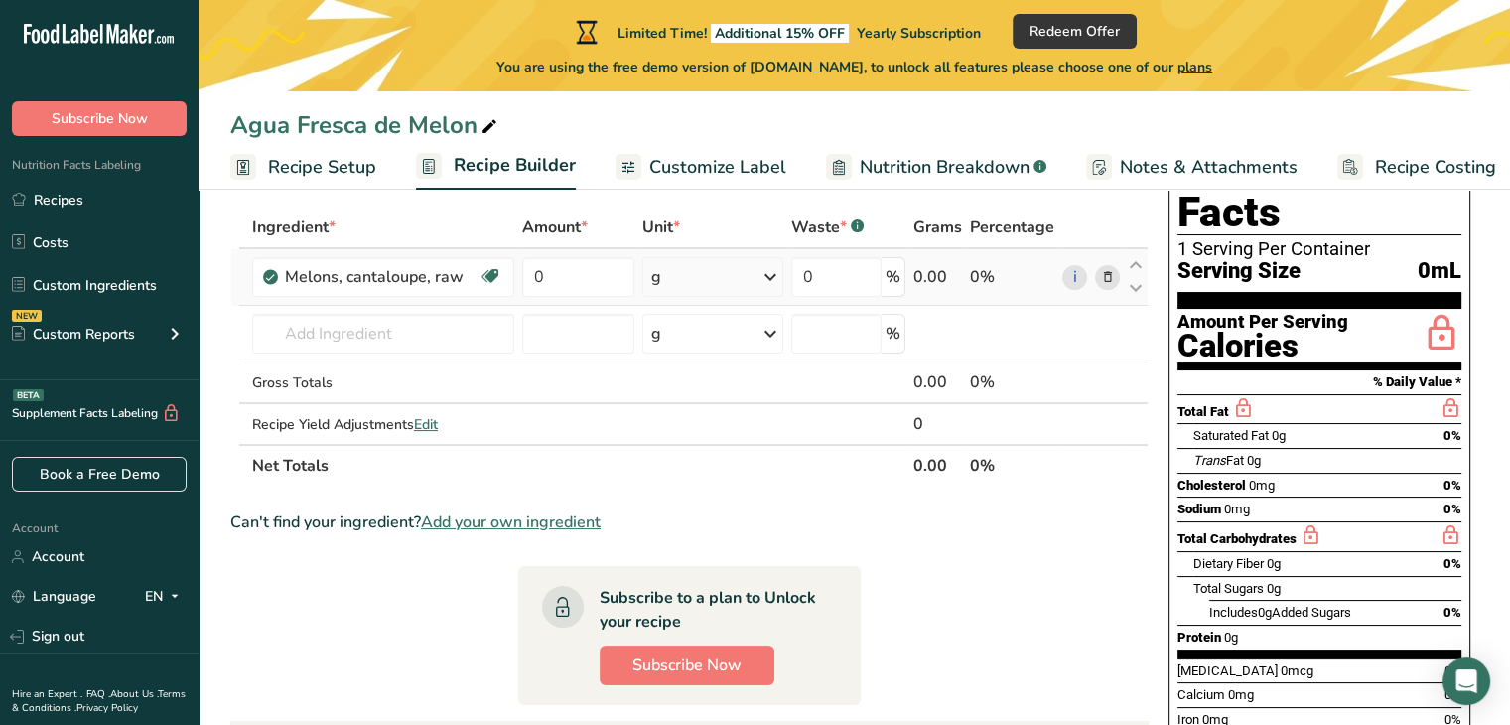
click at [742, 279] on div "g" at bounding box center [712, 277] width 141 height 40
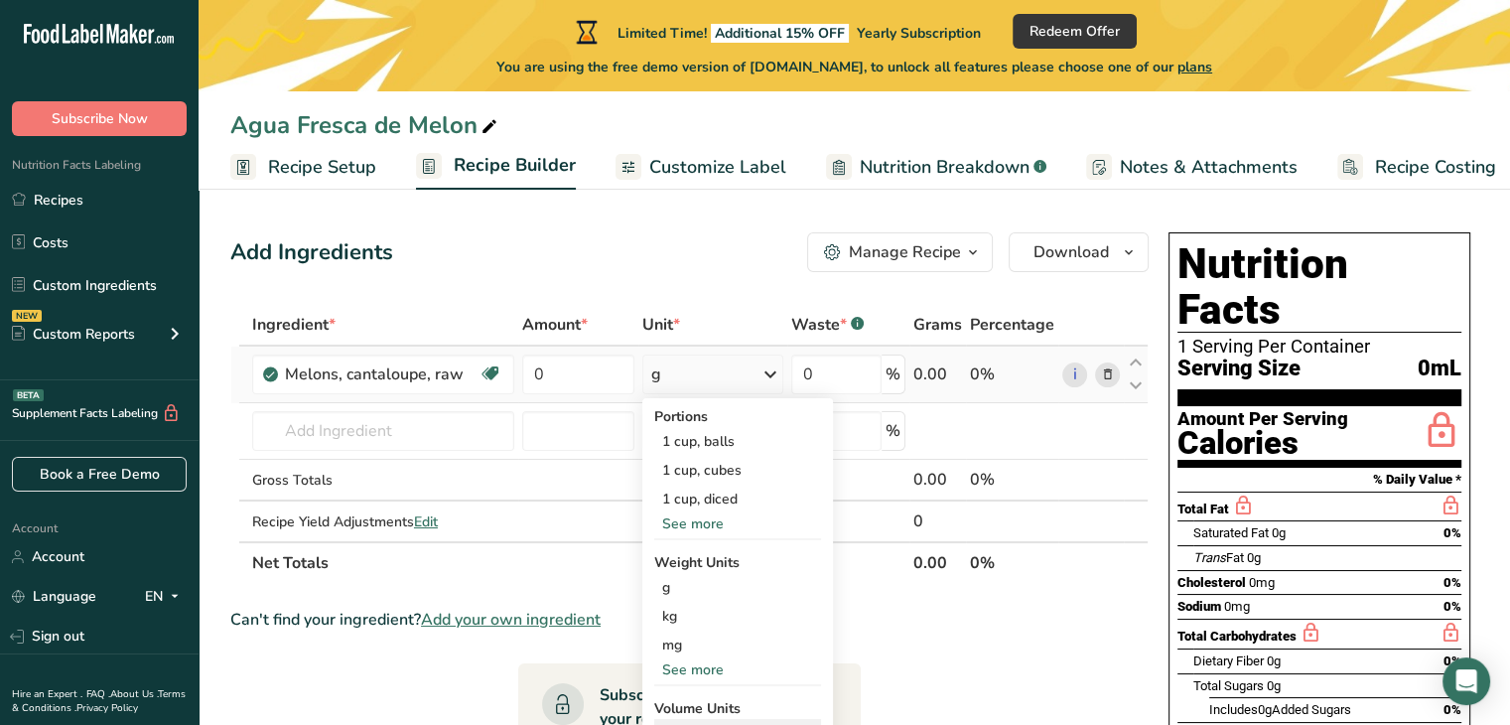
scroll to position [0, 0]
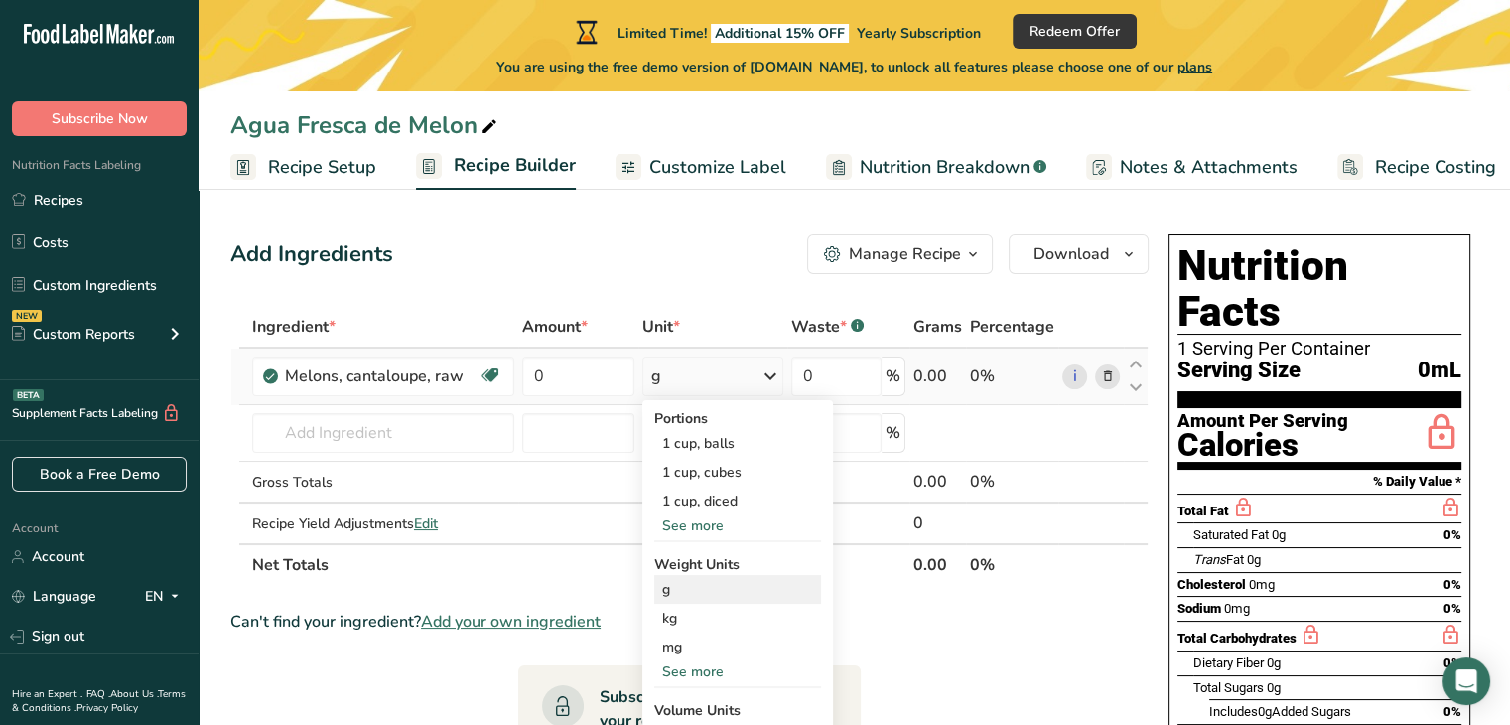
click at [690, 589] on div "g" at bounding box center [737, 589] width 167 height 29
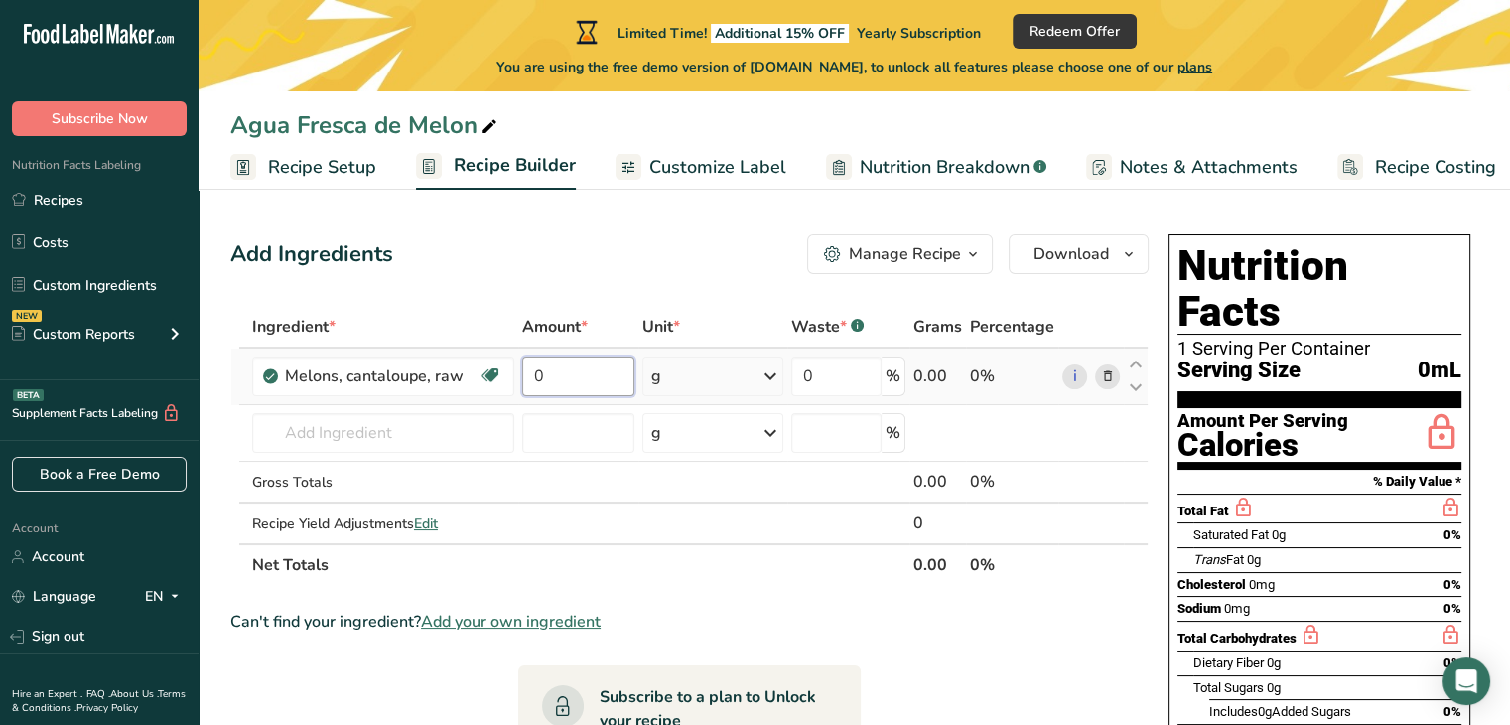
drag, startPoint x: 611, startPoint y: 379, endPoint x: 531, endPoint y: 380, distance: 79.4
click at [531, 380] on input "0" at bounding box center [578, 376] width 112 height 40
type input "1200"
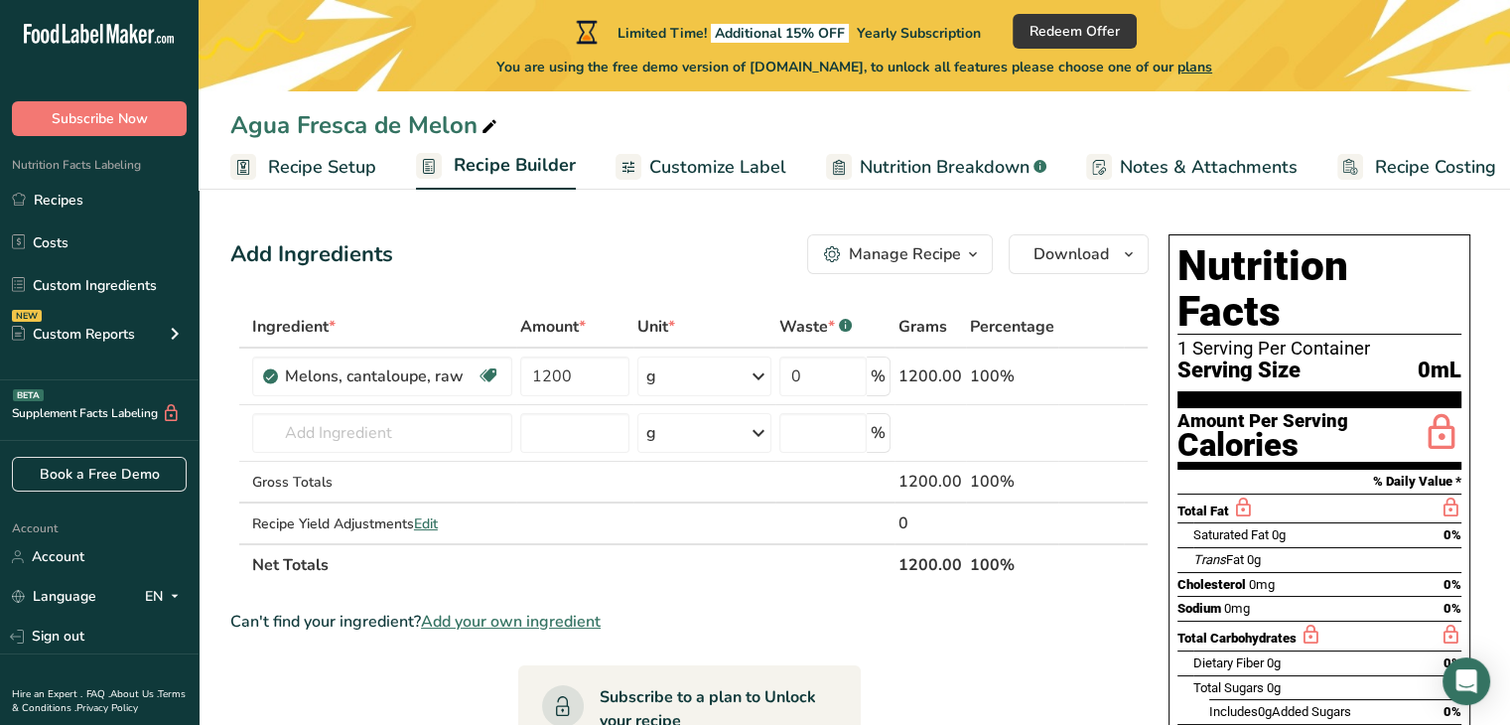
click at [1102, 628] on div "Can't find your ingredient? Add your own ingredient" at bounding box center [689, 622] width 918 height 24
